Goal: Task Accomplishment & Management: Complete application form

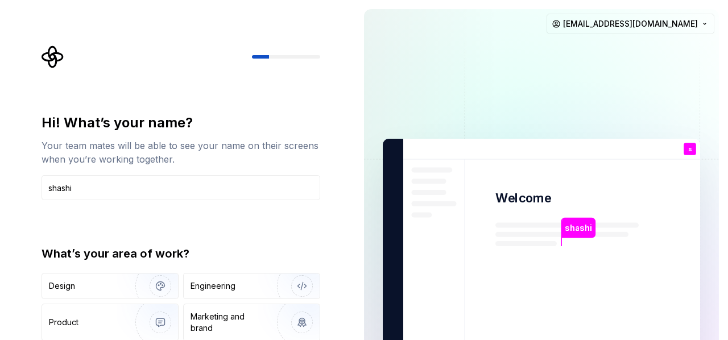
type input "shashi"
click at [272, 61] on div at bounding box center [180, 56] width 279 height 23
click at [115, 298] on div "Design" at bounding box center [110, 285] width 136 height 25
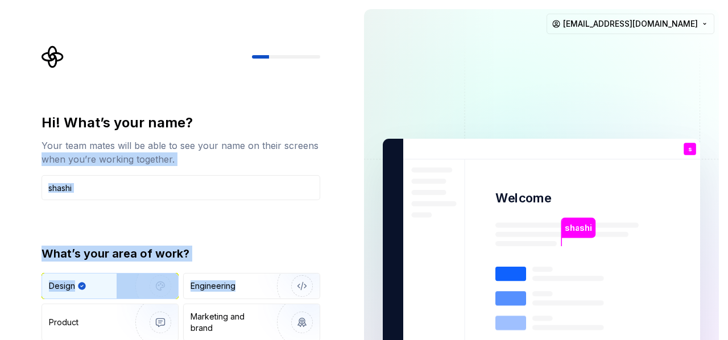
drag, startPoint x: 344, startPoint y: 283, endPoint x: 347, endPoint y: 134, distance: 149.0
click at [347, 134] on div "Hi! What’s your name? Your team mates will be able to see your name on their sc…" at bounding box center [177, 256] width 355 height 513
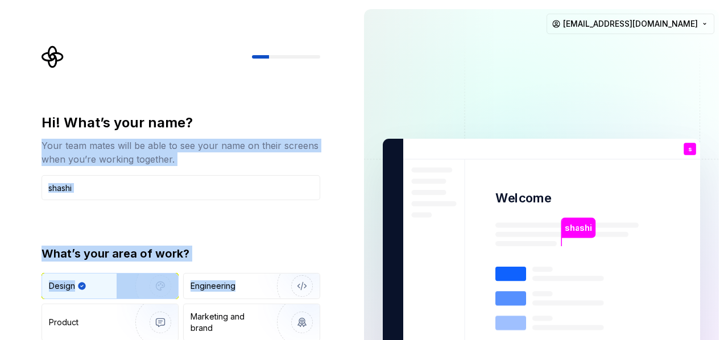
click at [321, 221] on div "Hi! What’s your name? Your team mates will be able to see your name on their sc…" at bounding box center [184, 227] width 299 height 365
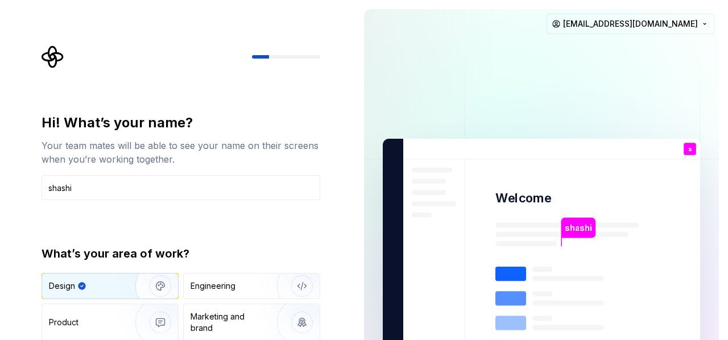
drag, startPoint x: 360, startPoint y: 275, endPoint x: 358, endPoint y: 215, distance: 59.7
click at [358, 217] on div "shashi Welcome s You T B +3 Thomas Brooke Jamie shashikiran9076@gmail.com" at bounding box center [541, 256] width 373 height 513
drag, startPoint x: 727, startPoint y: 47, endPoint x: 726, endPoint y: 314, distance: 266.6
click at [726, 314] on div "shashi Welcome s You T B +3 Thomas Brooke Jamie shashikiran9076@gmail.com" at bounding box center [541, 256] width 373 height 513
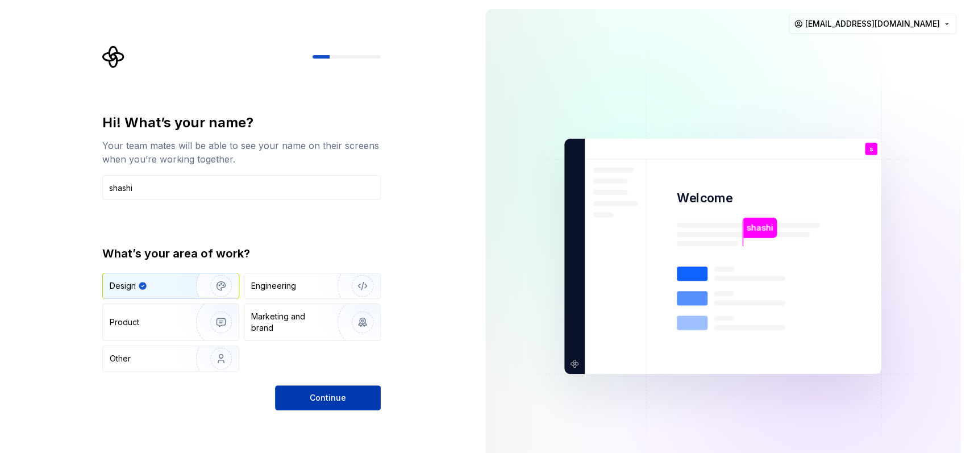
click at [334, 339] on span "Continue" at bounding box center [328, 397] width 36 height 11
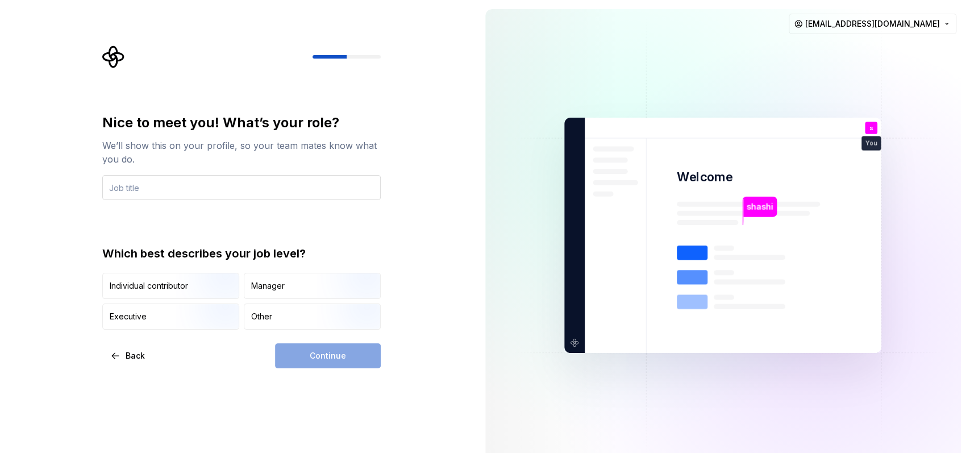
click at [229, 190] on input "text" at bounding box center [241, 187] width 279 height 25
type input "d"
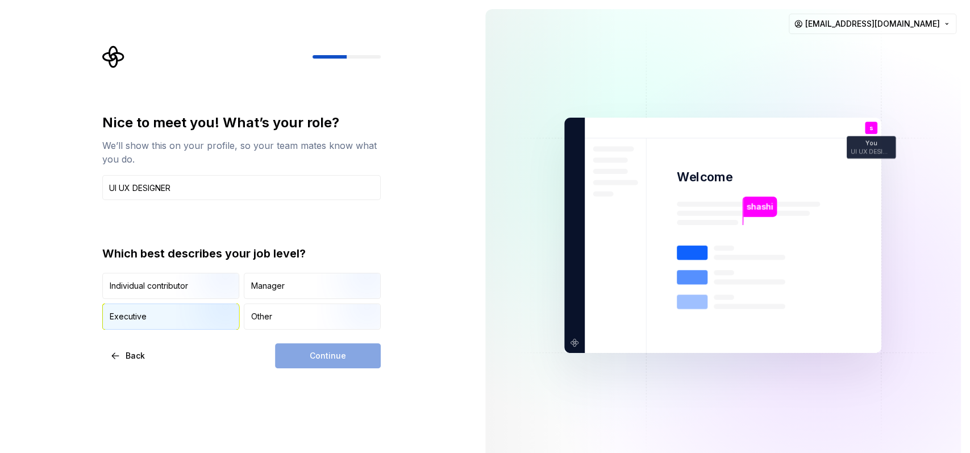
type input "UI UX DESIGNER"
click at [192, 310] on img "button" at bounding box center [211, 331] width 73 height 76
click at [296, 339] on button "Continue" at bounding box center [328, 355] width 106 height 25
